Goal: Task Accomplishment & Management: Use online tool/utility

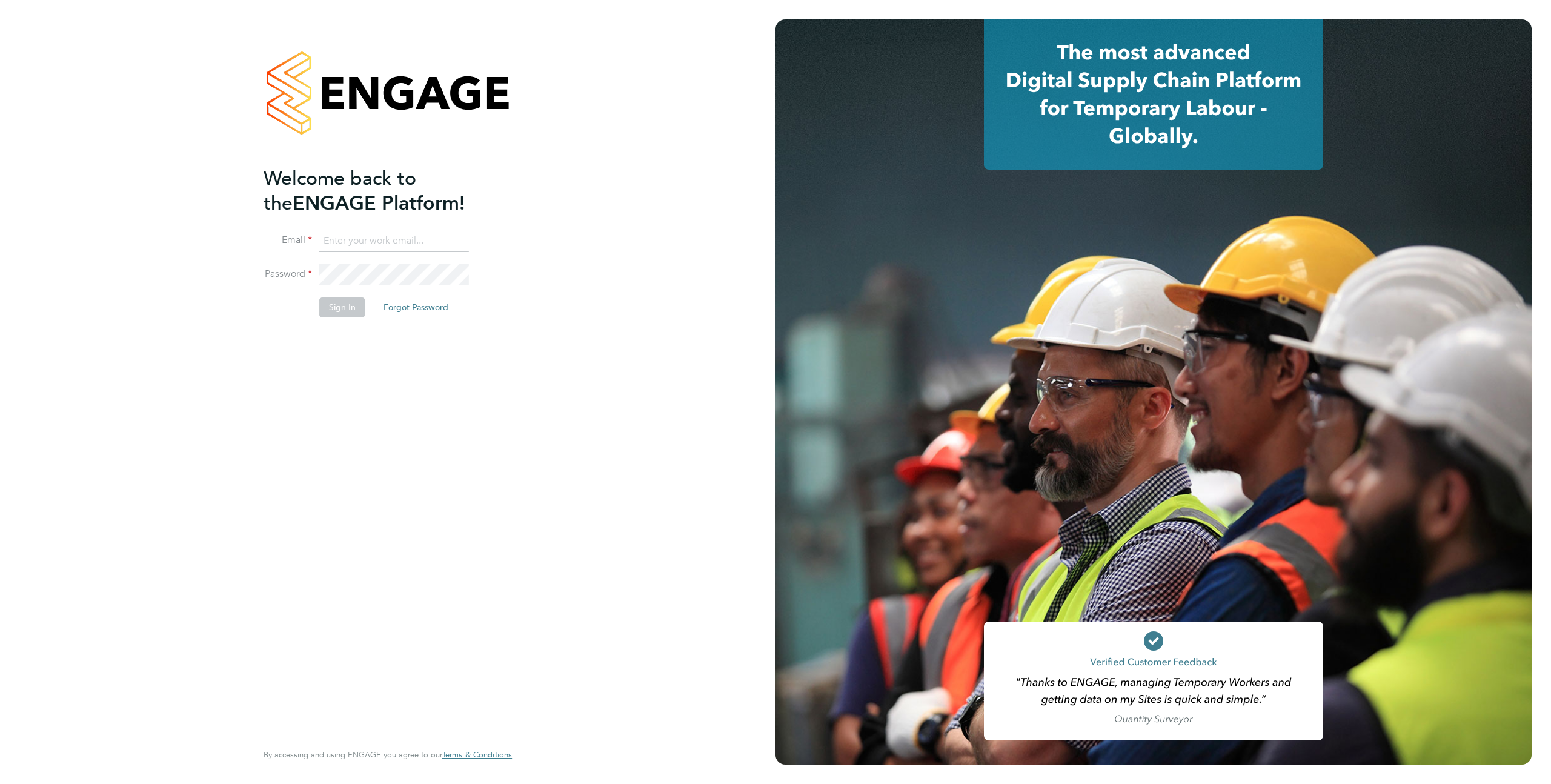
click at [334, 242] on input at bounding box center [394, 240] width 150 height 21
type input "[EMAIL_ADDRESS][DOMAIN_NAME]"
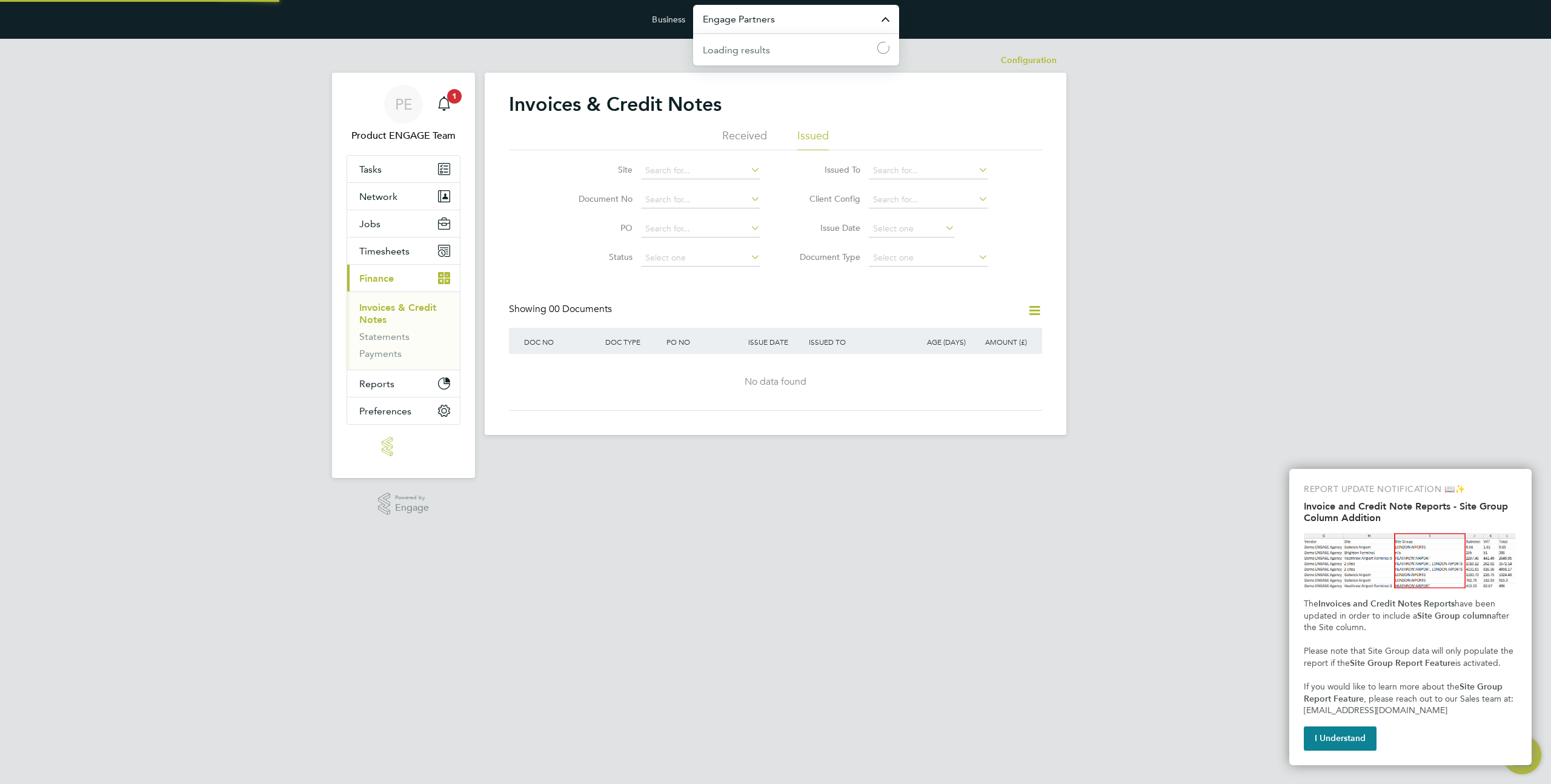
click at [751, 25] on input "Engage Partners" at bounding box center [795, 19] width 206 height 29
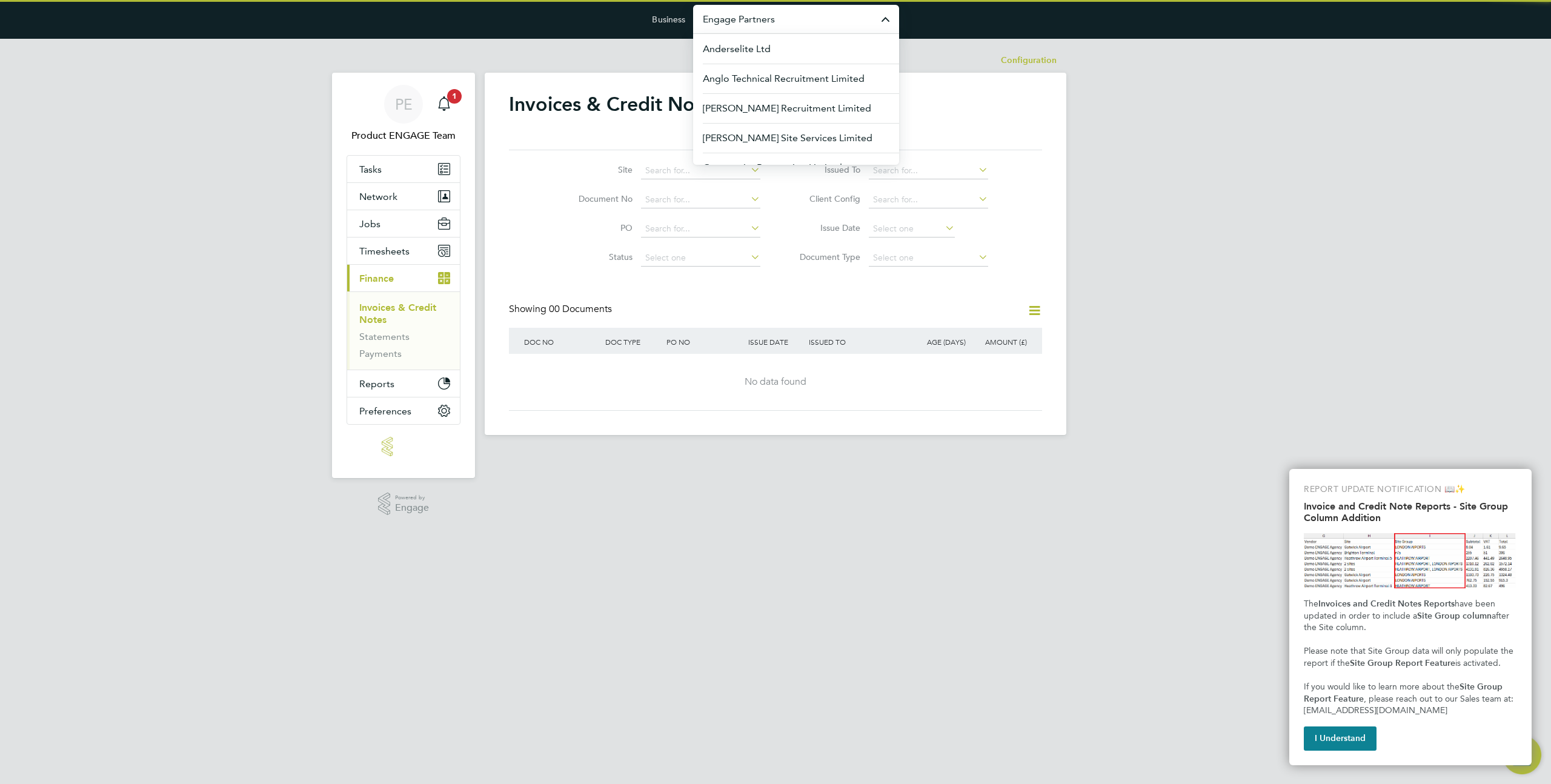
type input "f"
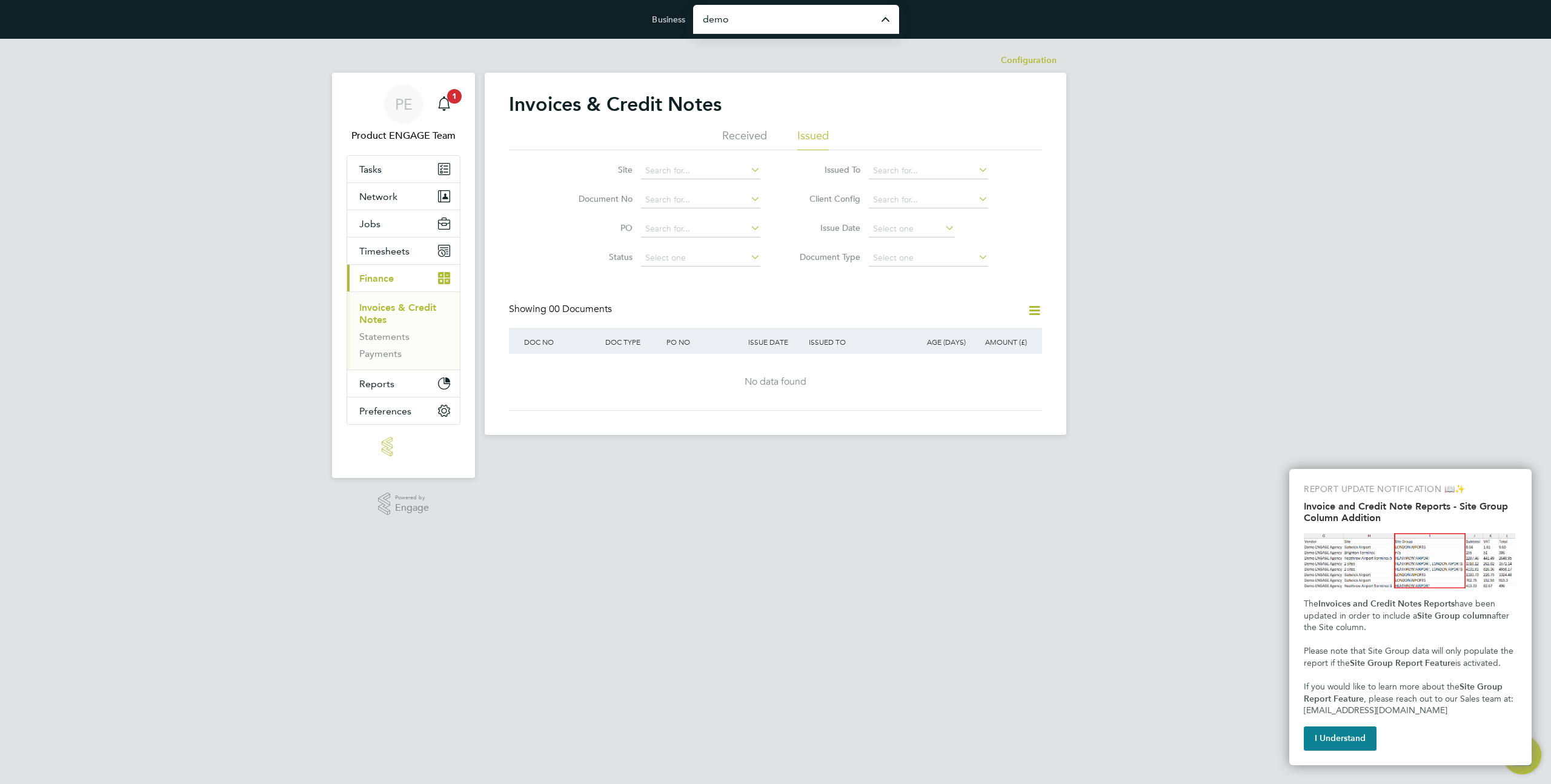
type input "Demo ENGAGE End Hirer"
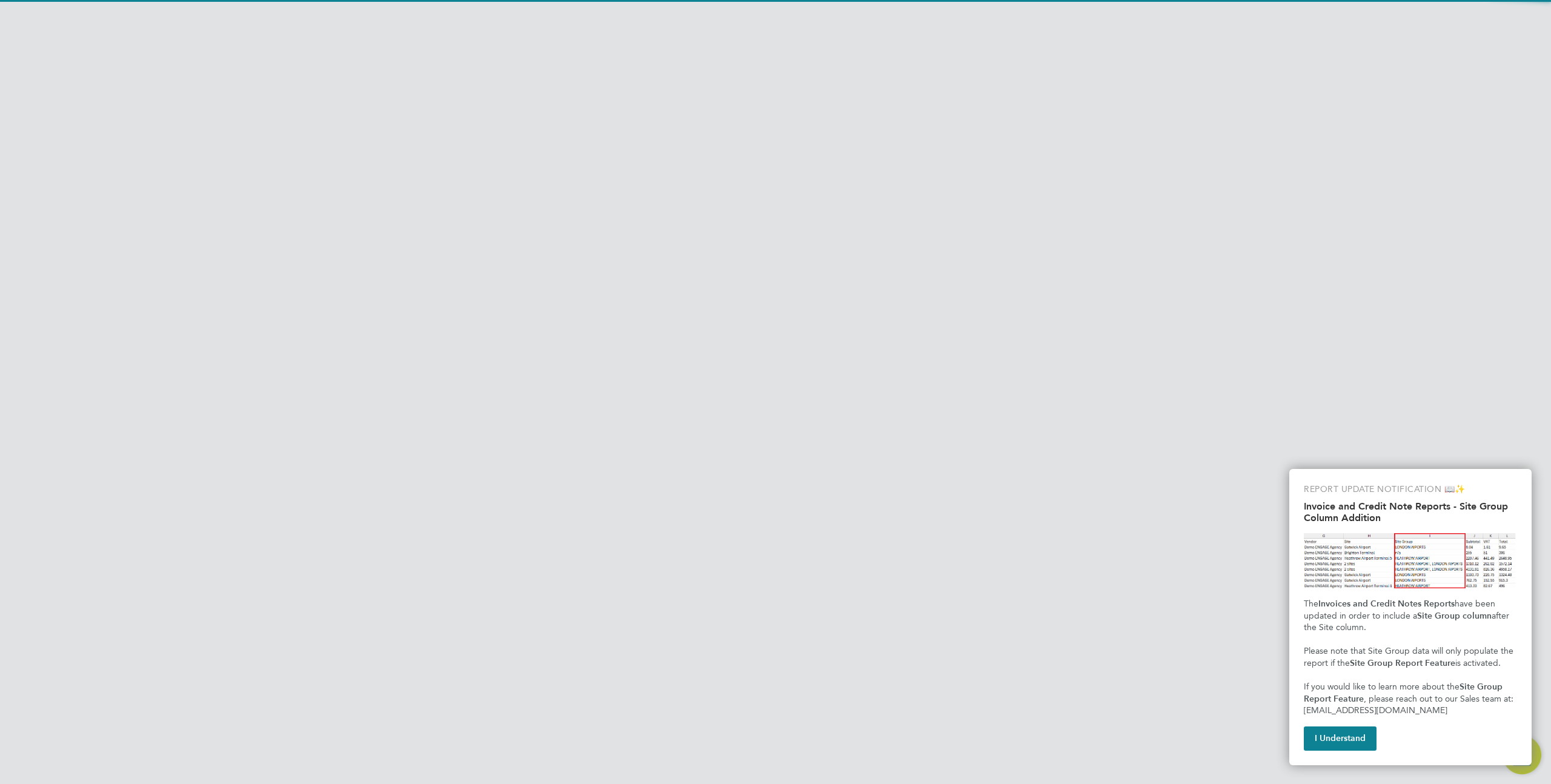
click at [383, 254] on button "Jobs" at bounding box center [403, 251] width 113 height 27
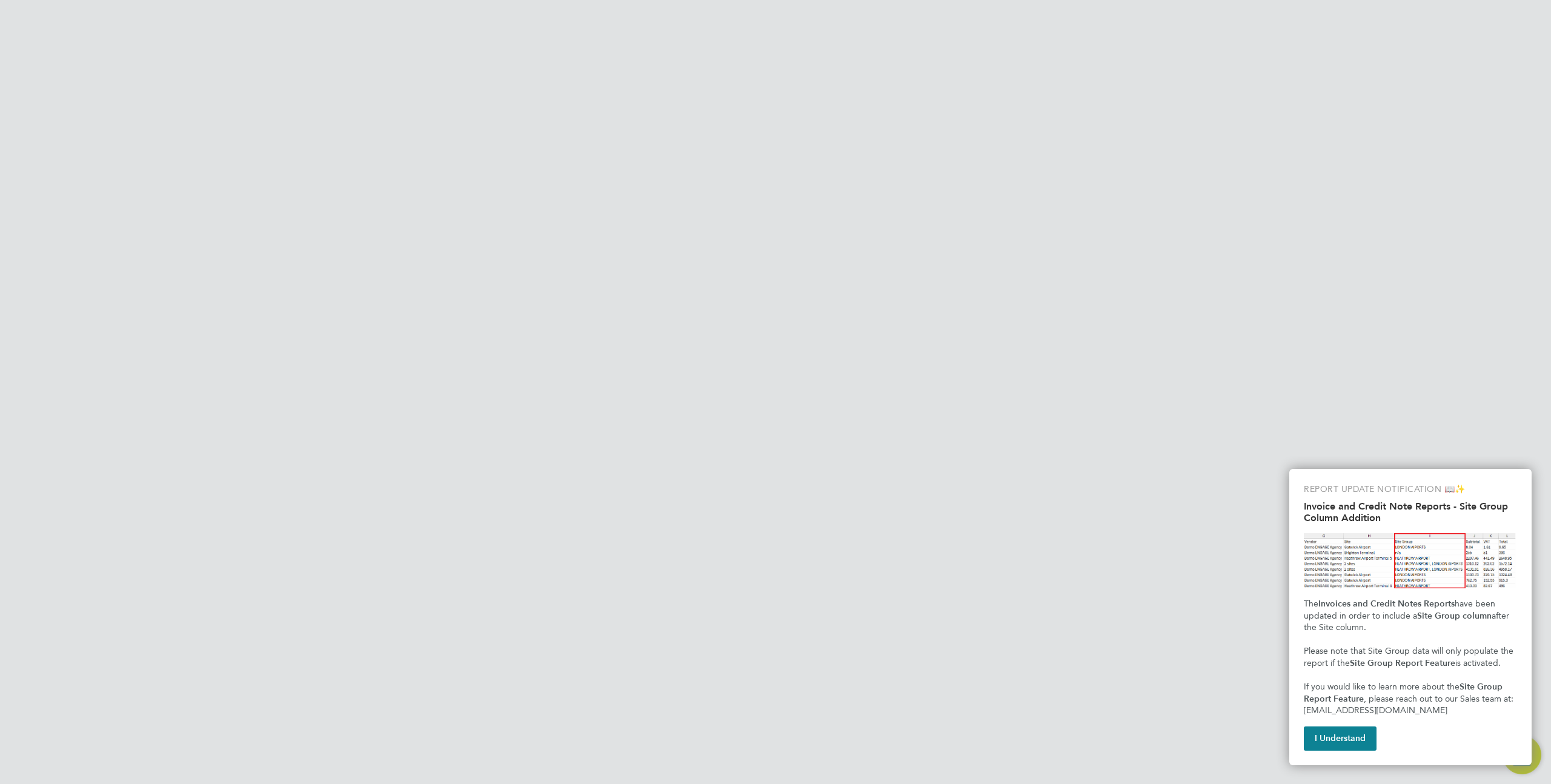
click at [390, 314] on link "Placements" at bounding box center [384, 313] width 50 height 12
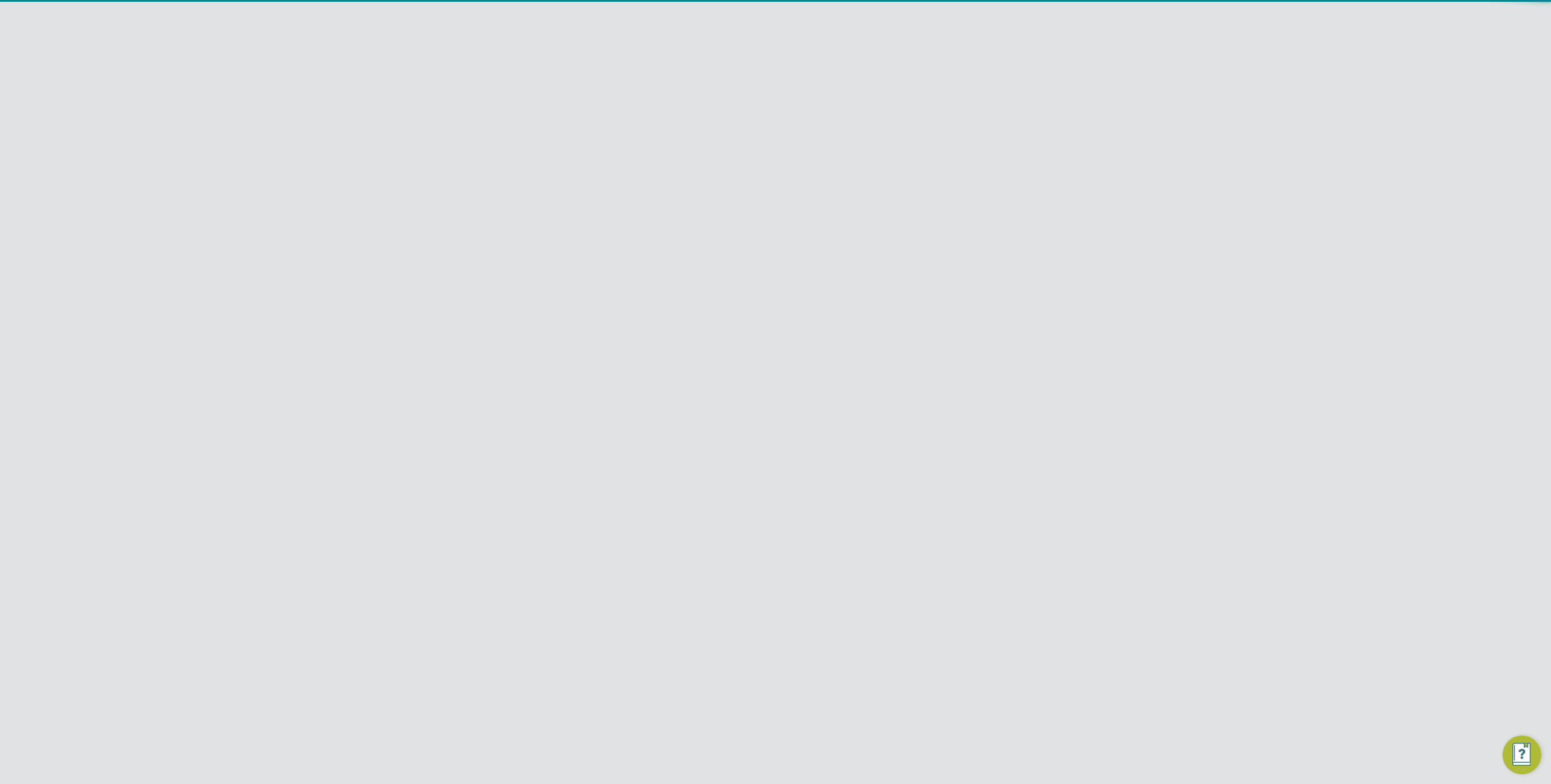
click at [749, 421] on span "ENGAGE End Hirer - Training" at bounding box center [738, 430] width 98 height 21
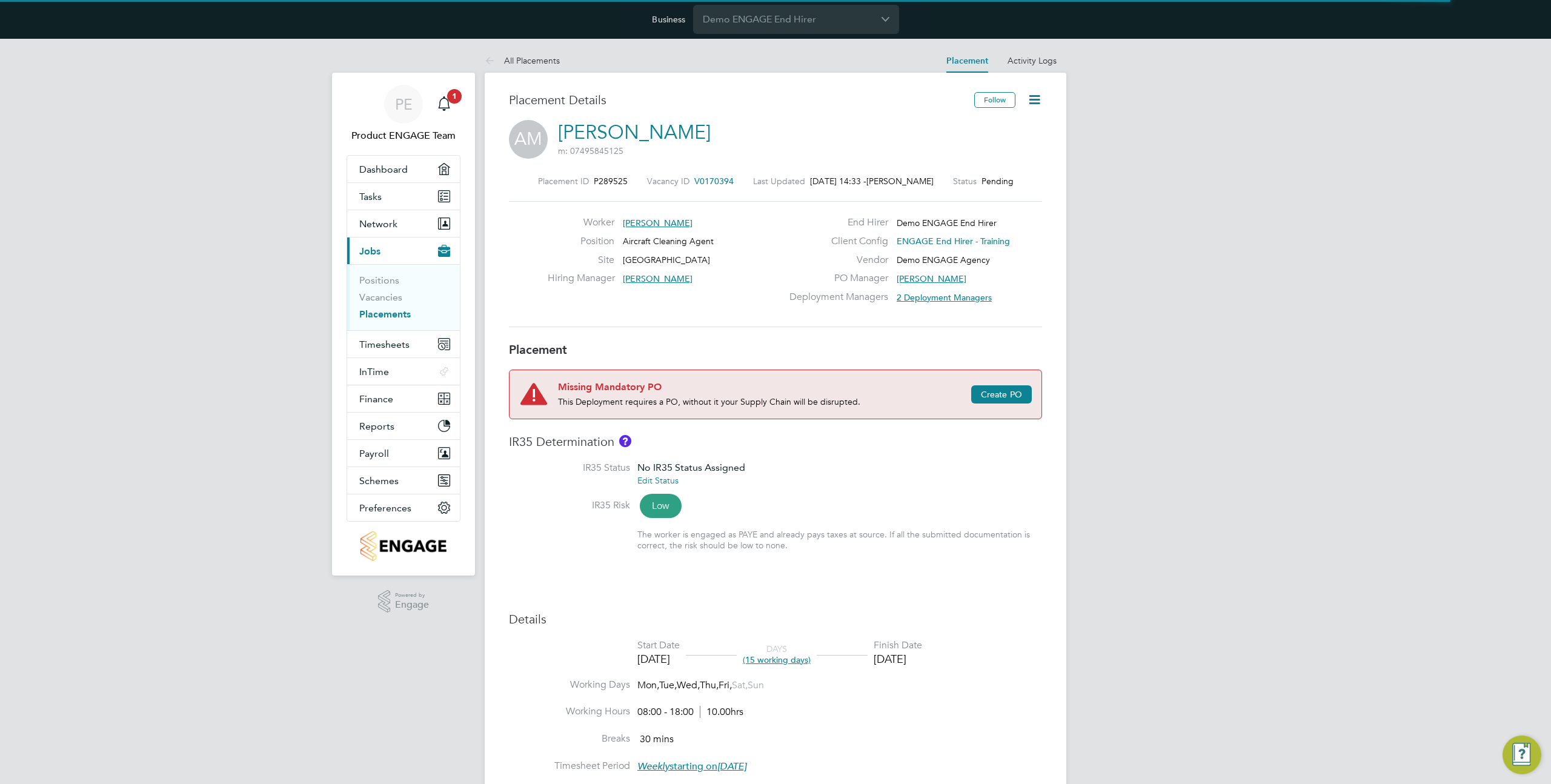
click at [1036, 94] on icon at bounding box center [1034, 99] width 15 height 15
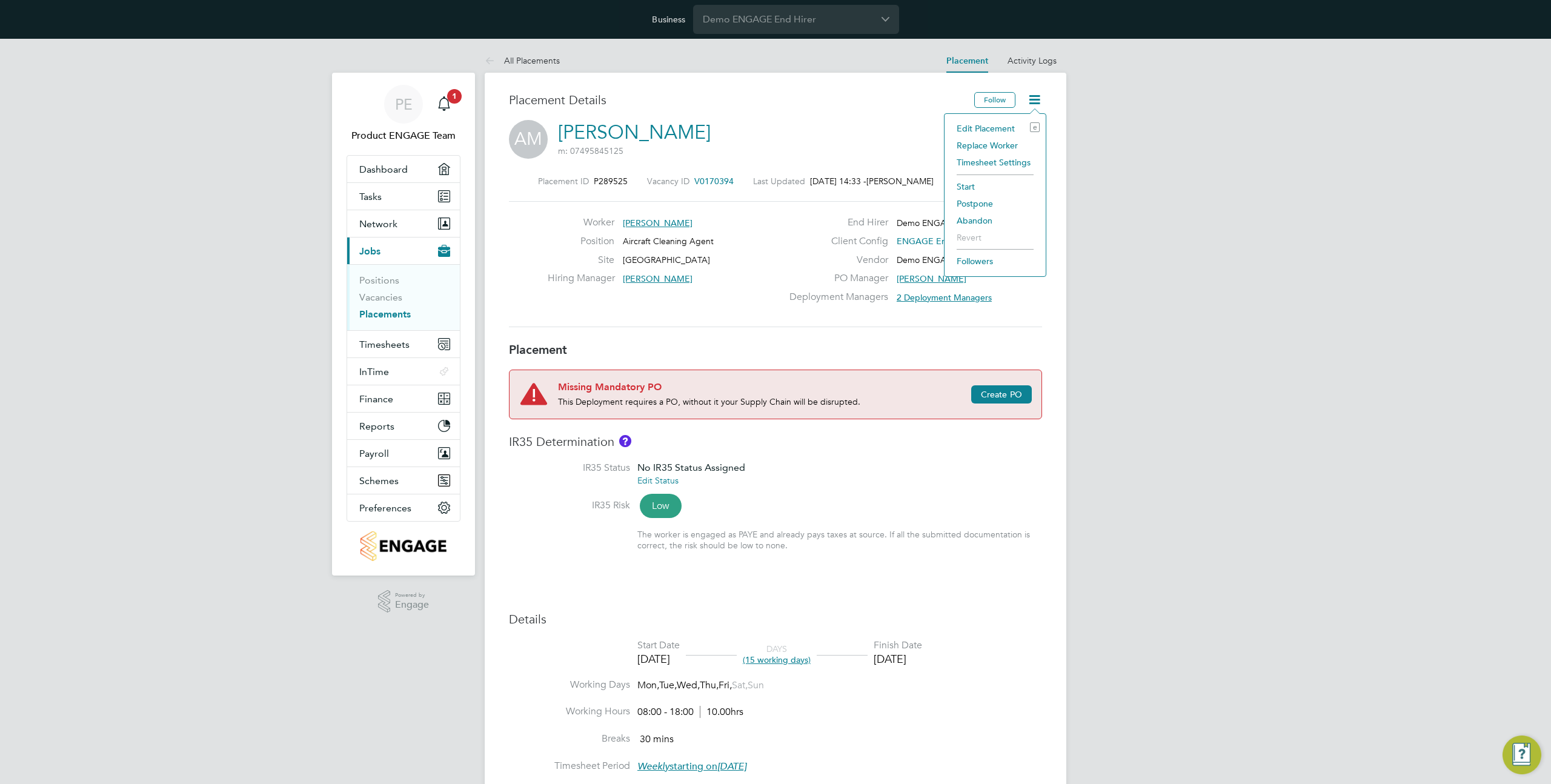
click at [983, 145] on li "Replace Worker" at bounding box center [995, 144] width 89 height 17
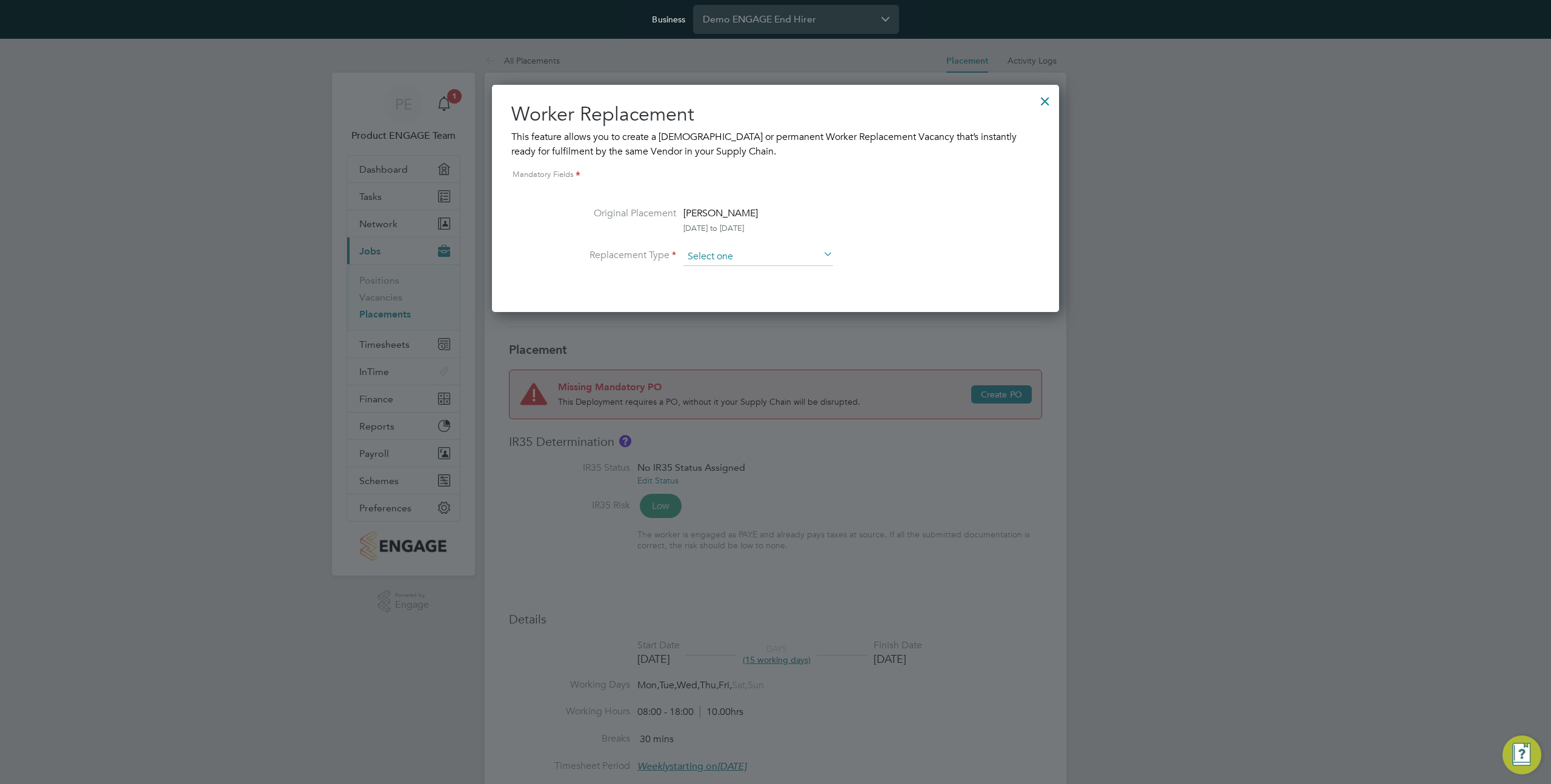
click at [774, 256] on input at bounding box center [758, 256] width 150 height 18
click at [743, 275] on li "Temporary" at bounding box center [758, 273] width 151 height 16
type input "Temporary"
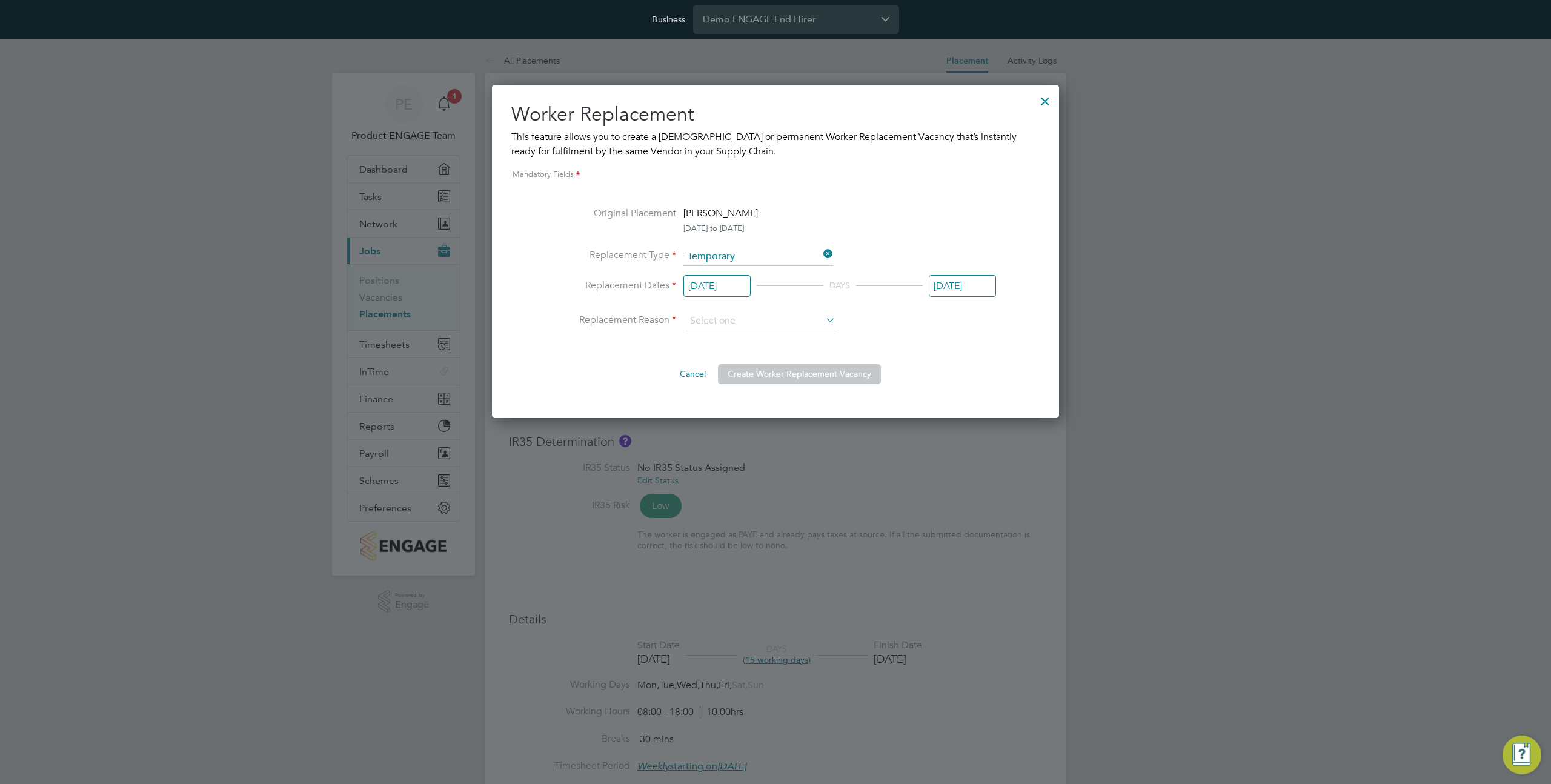
click at [1046, 104] on div at bounding box center [1045, 98] width 21 height 21
